Goal: Communication & Community: Participate in discussion

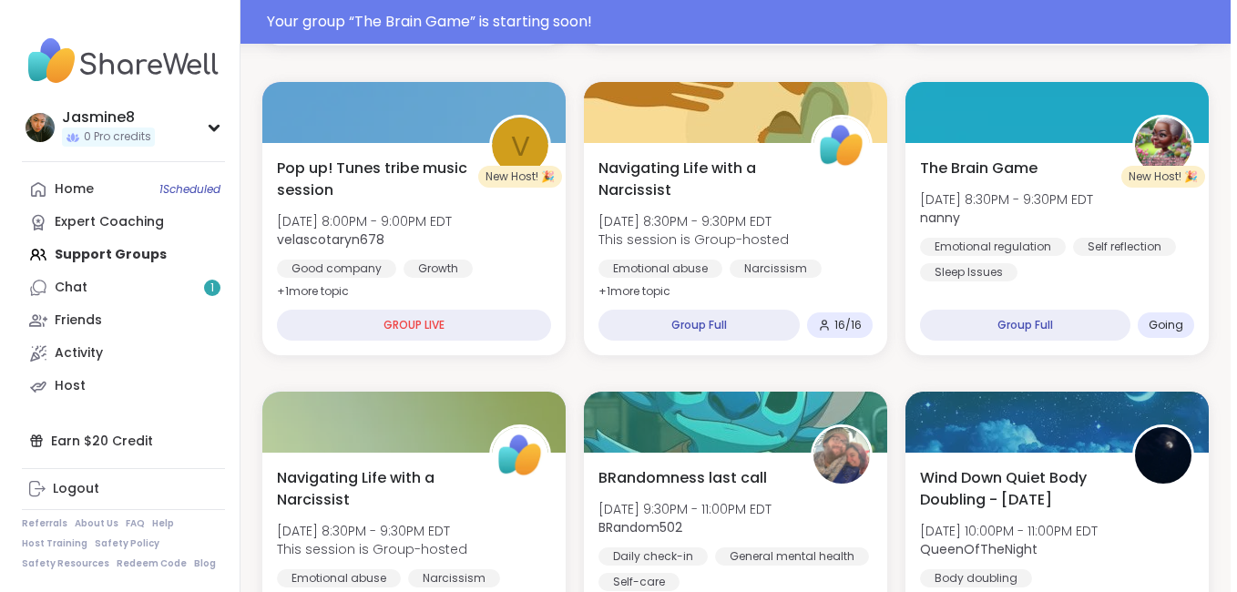
scroll to position [816, 0]
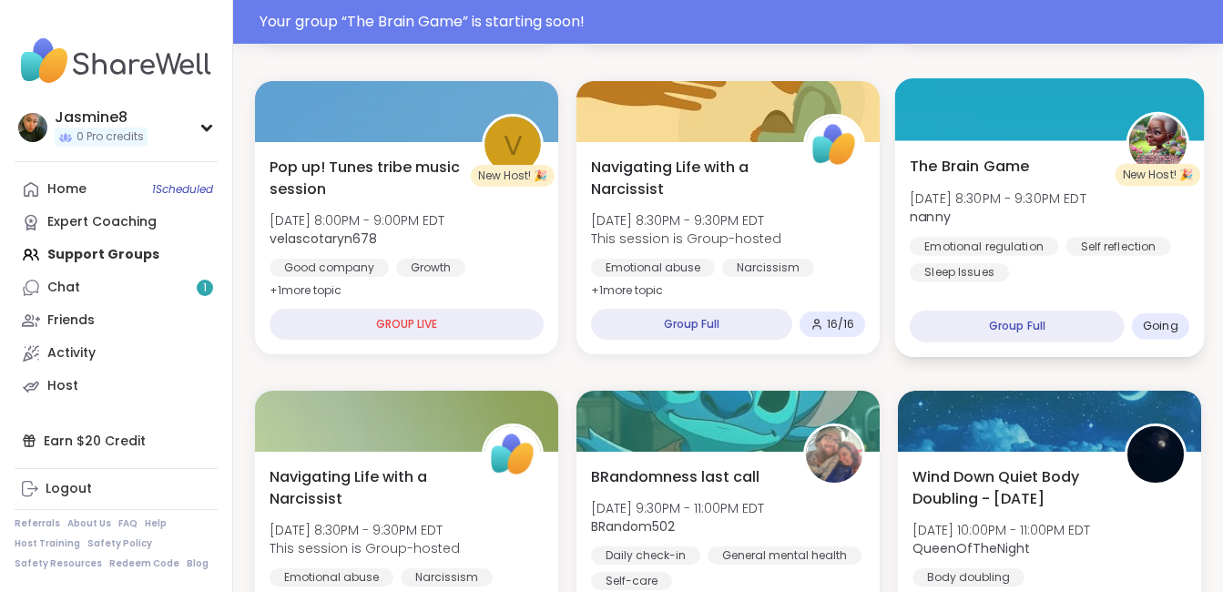
click at [1147, 325] on span "Going" at bounding box center [1161, 326] width 36 height 15
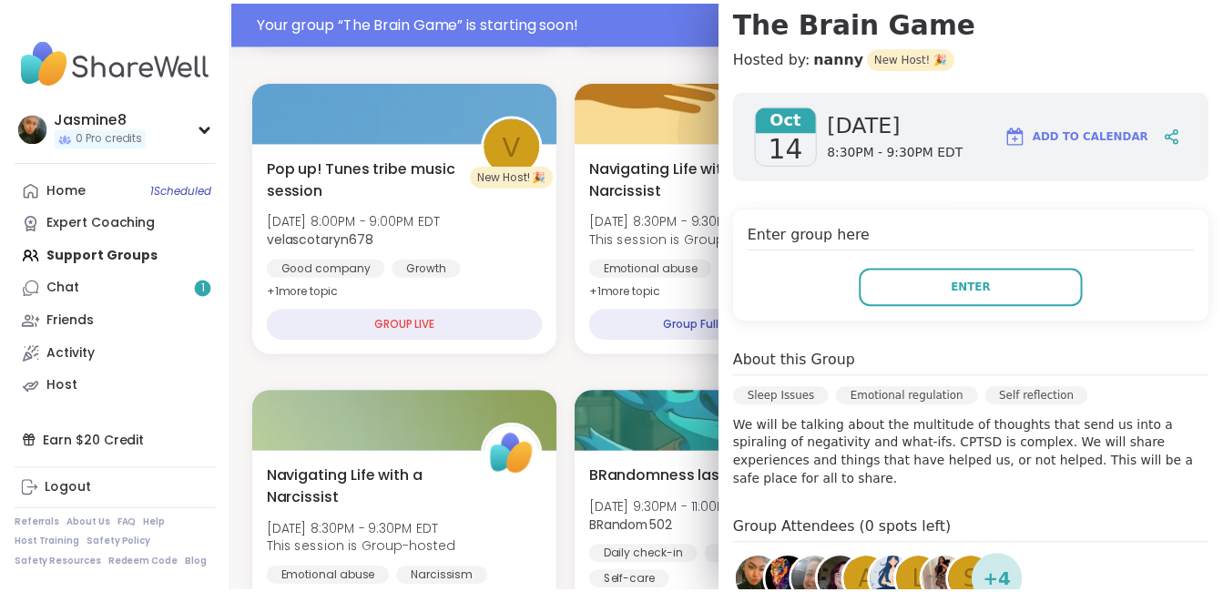
scroll to position [225, 0]
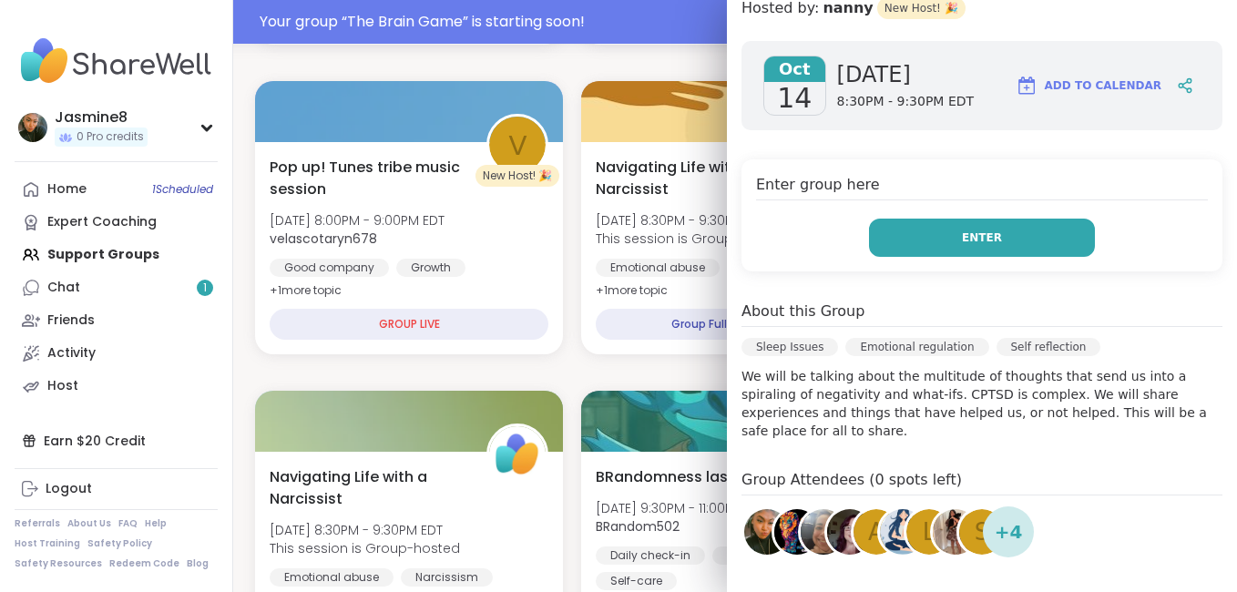
click at [973, 242] on span "Enter" at bounding box center [982, 237] width 40 height 16
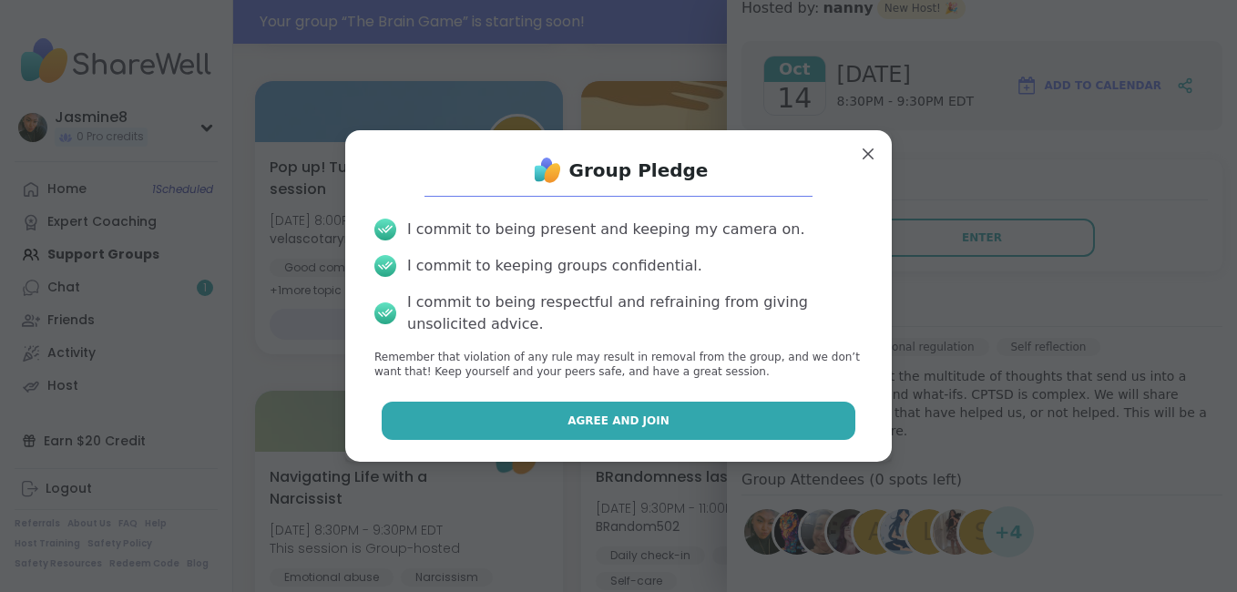
click at [629, 413] on span "Agree and Join" at bounding box center [618, 421] width 102 height 16
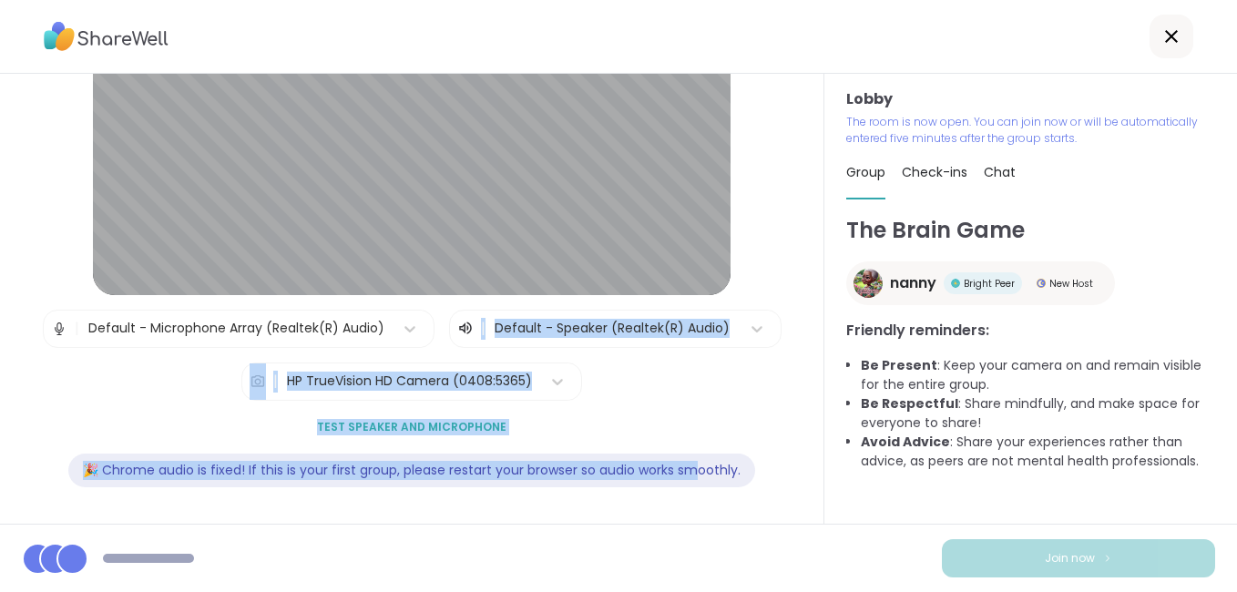
scroll to position [205, 0]
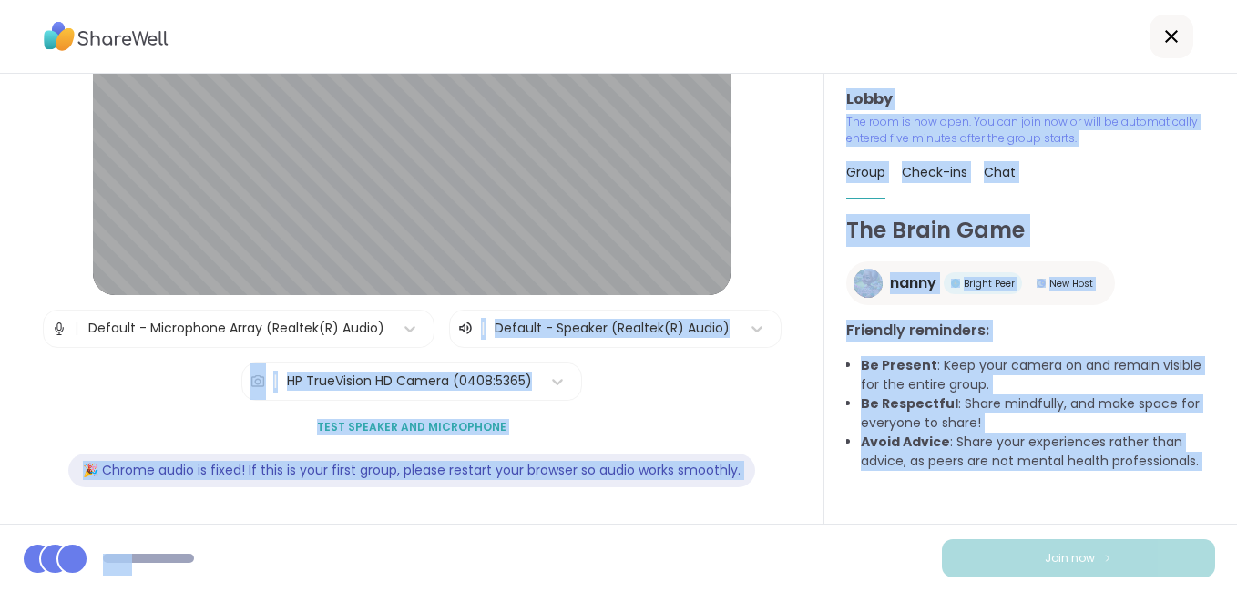
drag, startPoint x: 638, startPoint y: 458, endPoint x: 657, endPoint y: 537, distance: 81.3
click at [657, 537] on div "Lobby | Default - Microphone Array (Realtek(R) Audio) | Default - Speaker (Real…" at bounding box center [618, 296] width 1237 height 592
click at [657, 537] on div "Join now" at bounding box center [618, 558] width 1237 height 68
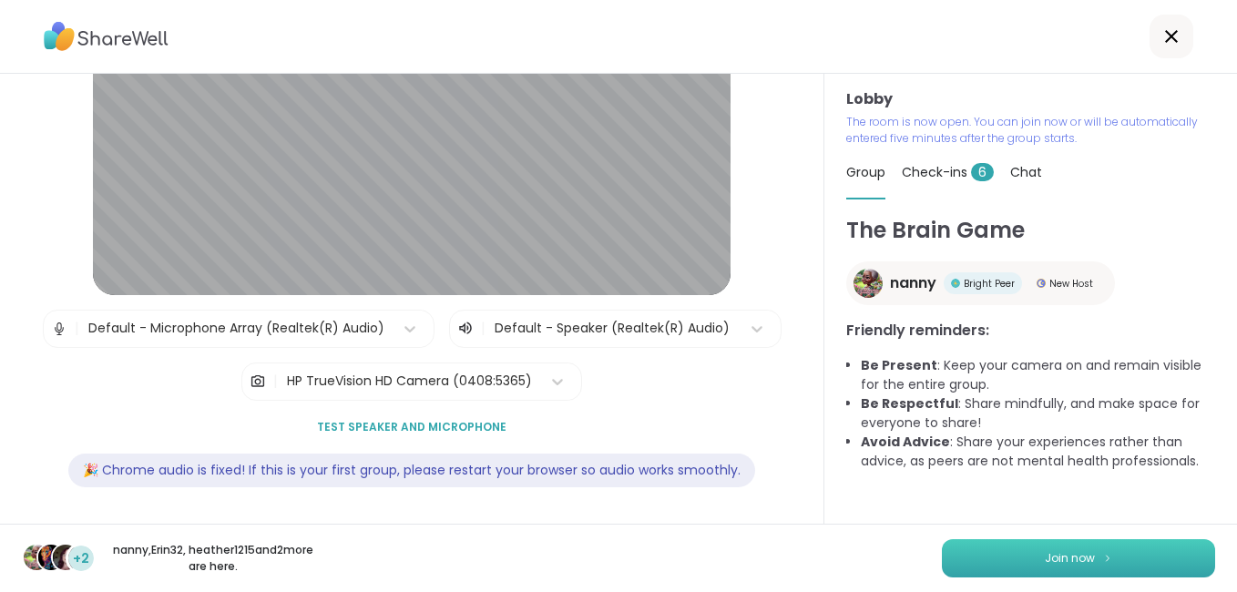
click at [1002, 559] on button "Join now" at bounding box center [1078, 558] width 273 height 38
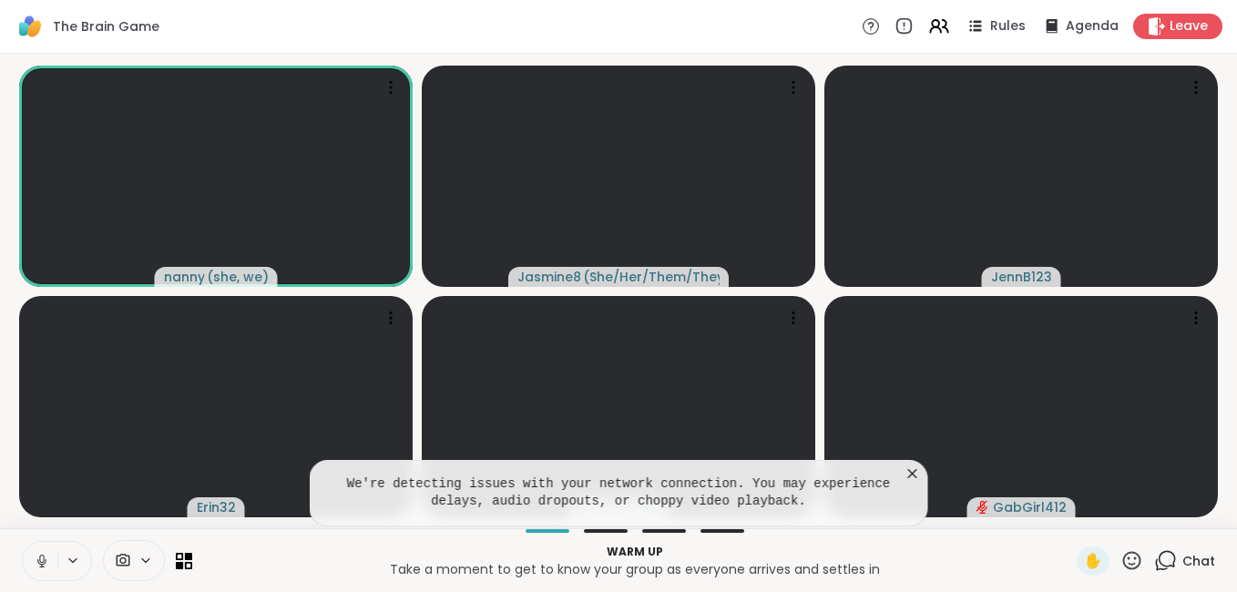
click at [913, 474] on icon at bounding box center [912, 473] width 9 height 9
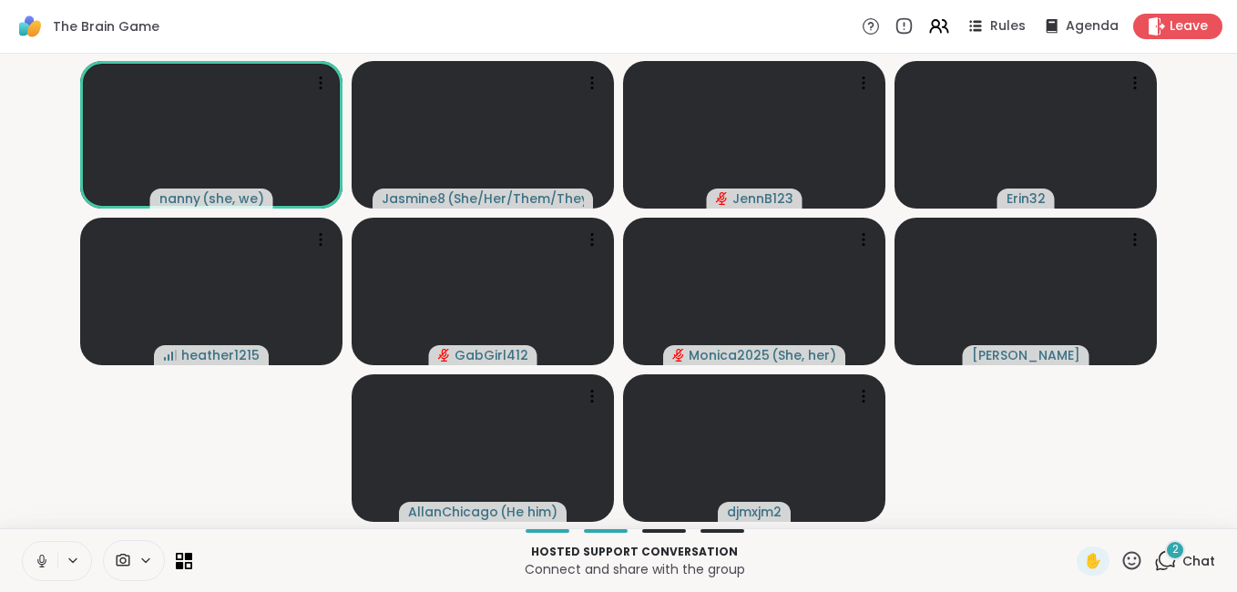
click at [1154, 557] on icon at bounding box center [1165, 560] width 23 height 23
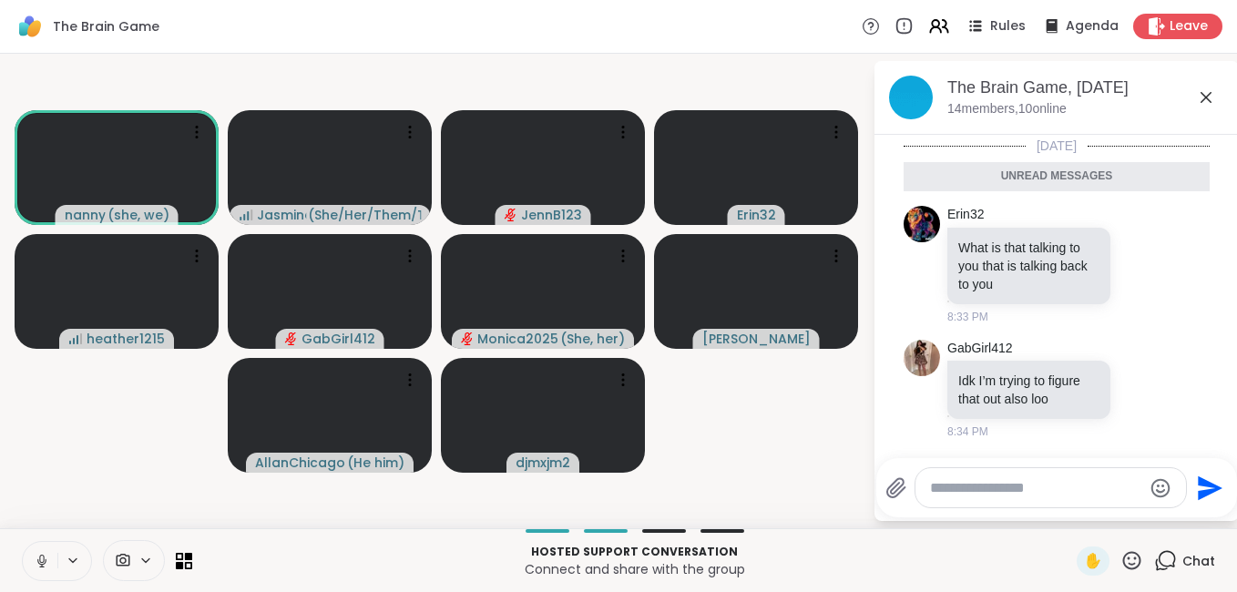
scroll to position [749, 0]
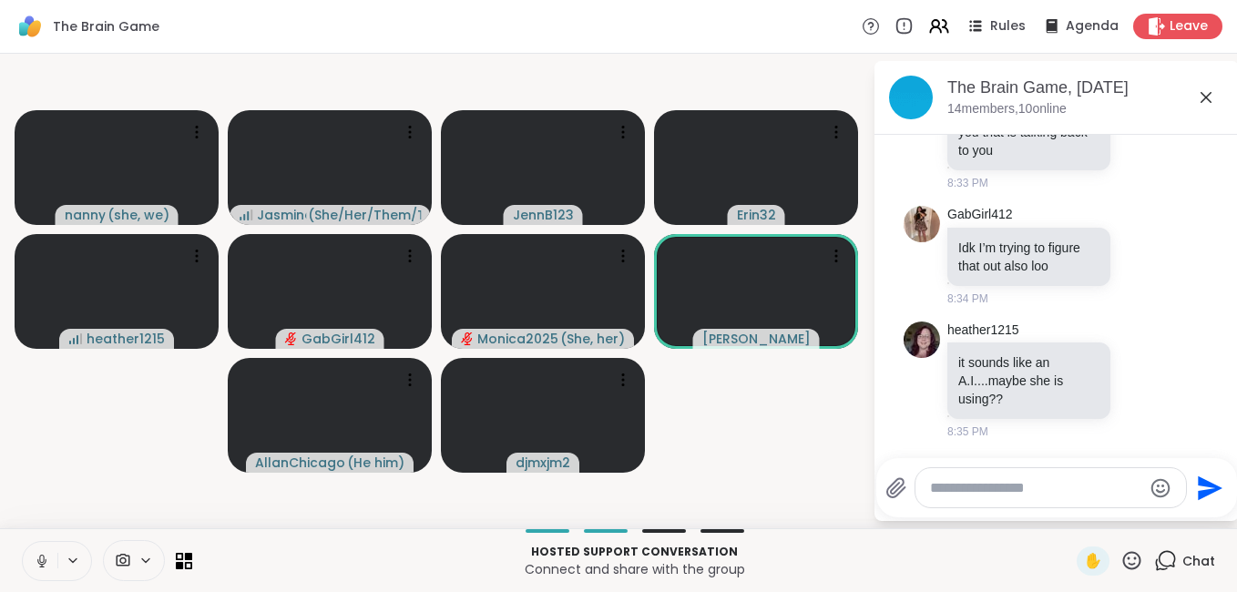
click at [1204, 96] on icon at bounding box center [1205, 97] width 11 height 11
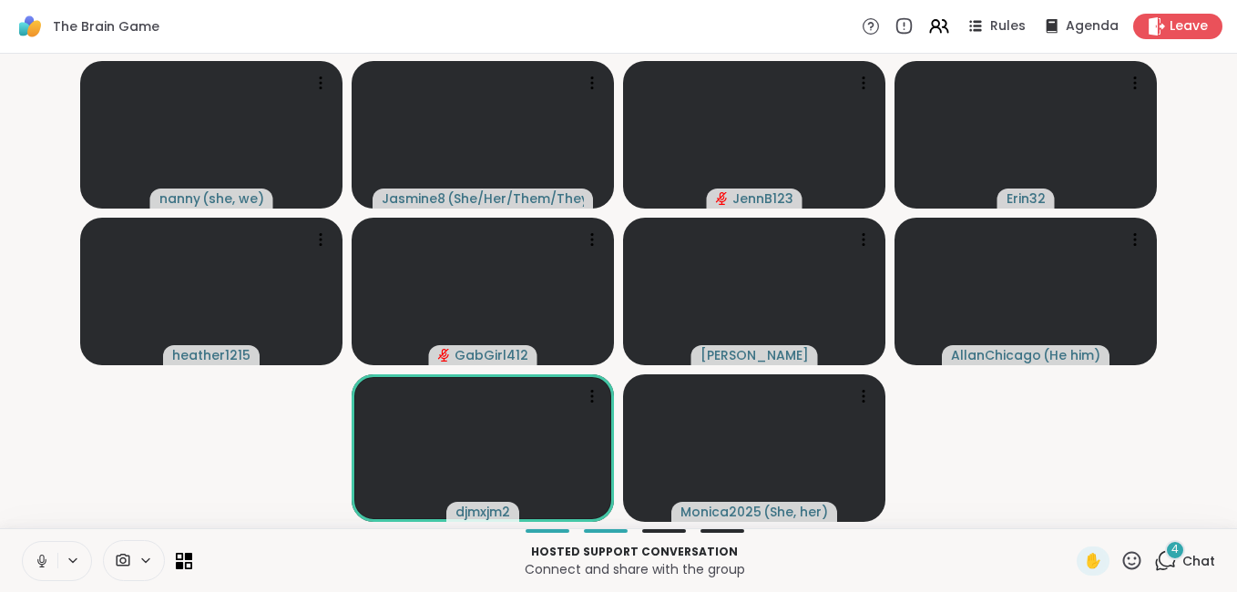
click at [1165, 552] on div "4" at bounding box center [1175, 550] width 20 height 20
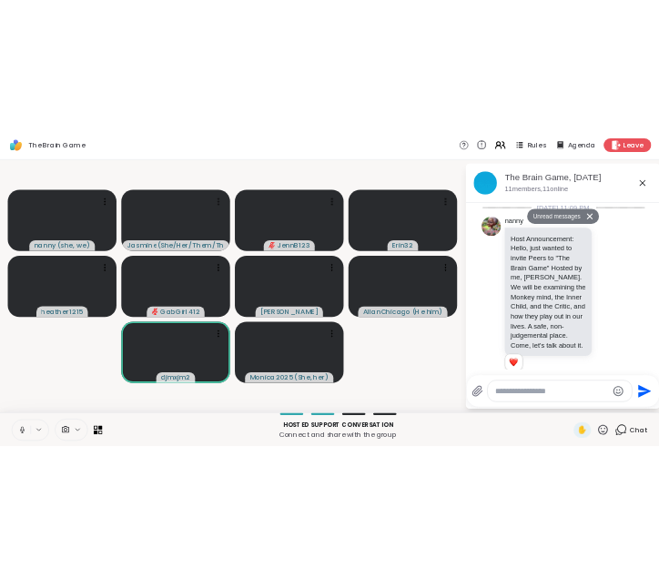
scroll to position [1474, 0]
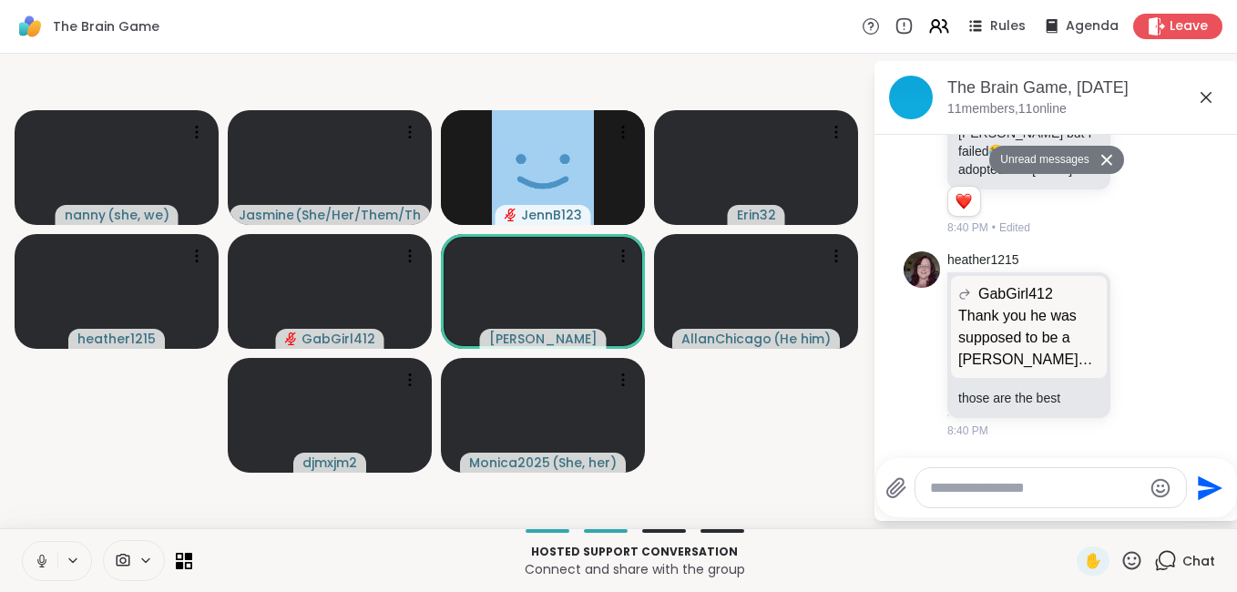
click at [1204, 99] on icon at bounding box center [1205, 97] width 11 height 11
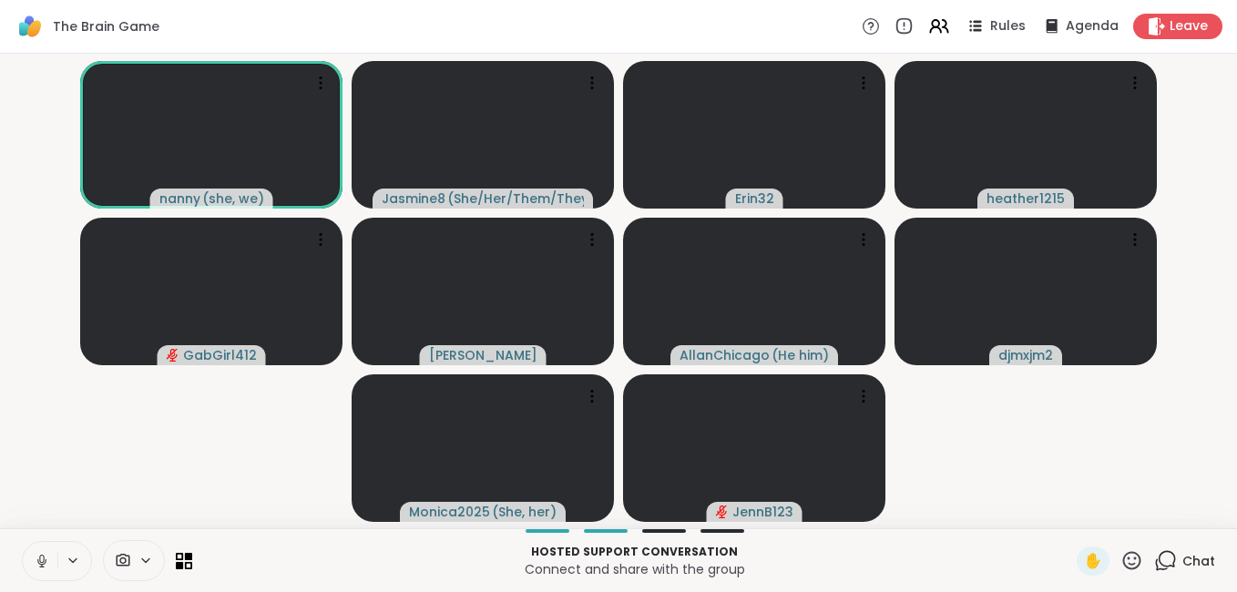
click at [1222, 209] on html "The Brain Game Rules Agenda Leave nanny ( she, we ) Jasmine8 ( She/Her/Them/The…" at bounding box center [618, 296] width 1237 height 592
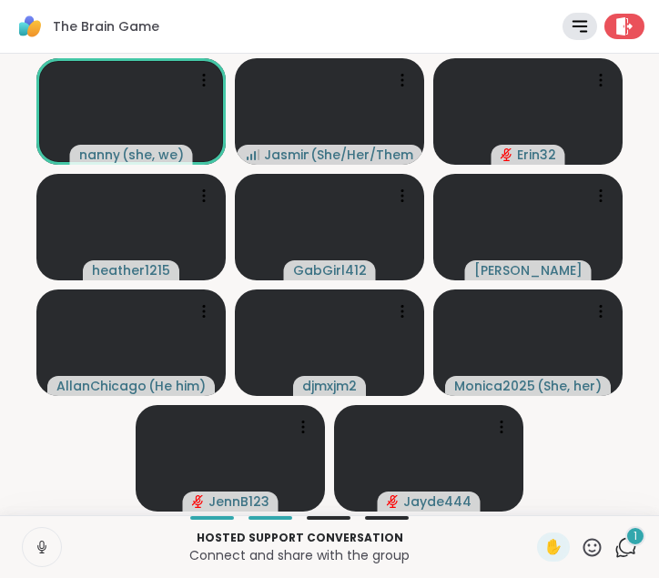
click at [42, 553] on icon at bounding box center [41, 552] width 1 height 4
click at [27, 489] on video-player-container "nanny ( she, we ) Unstable connection Jasmine8 ( She/Her/Them/They ) Erin32 hea…" at bounding box center [329, 284] width 637 height 447
click at [40, 543] on icon at bounding box center [41, 545] width 5 height 8
